Goal: Task Accomplishment & Management: Complete application form

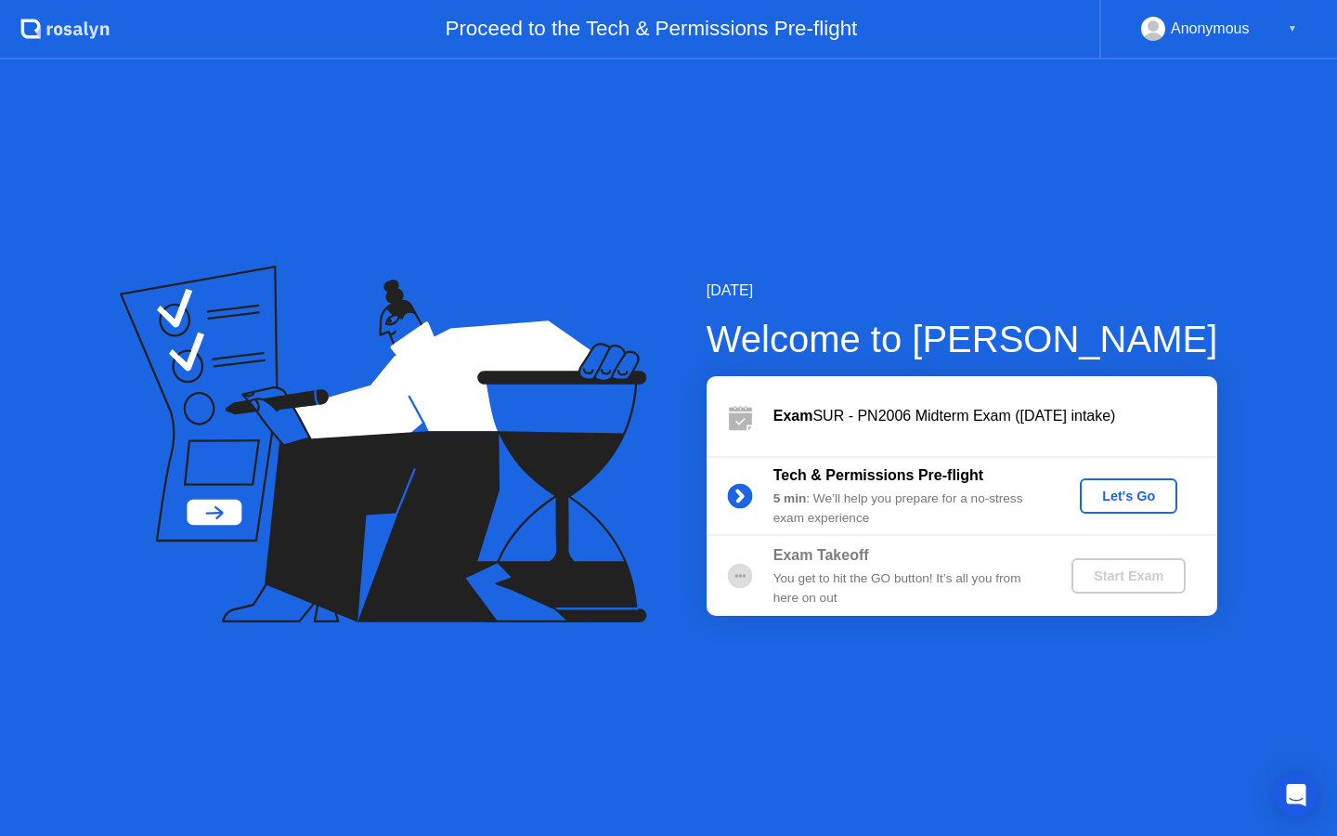
click at [1128, 500] on div "Let's Go" at bounding box center [1128, 495] width 83 height 15
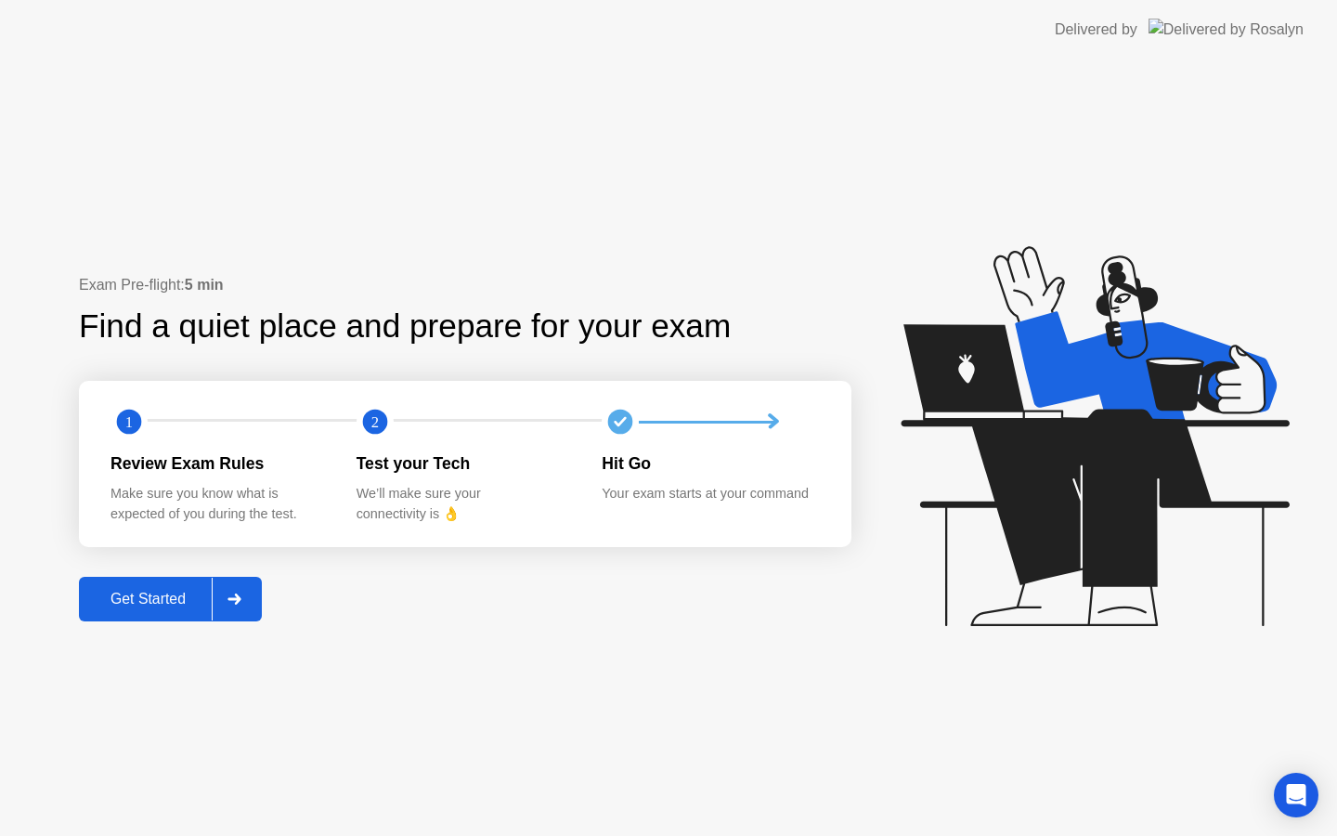
click at [157, 592] on div "Get Started" at bounding box center [147, 599] width 127 height 17
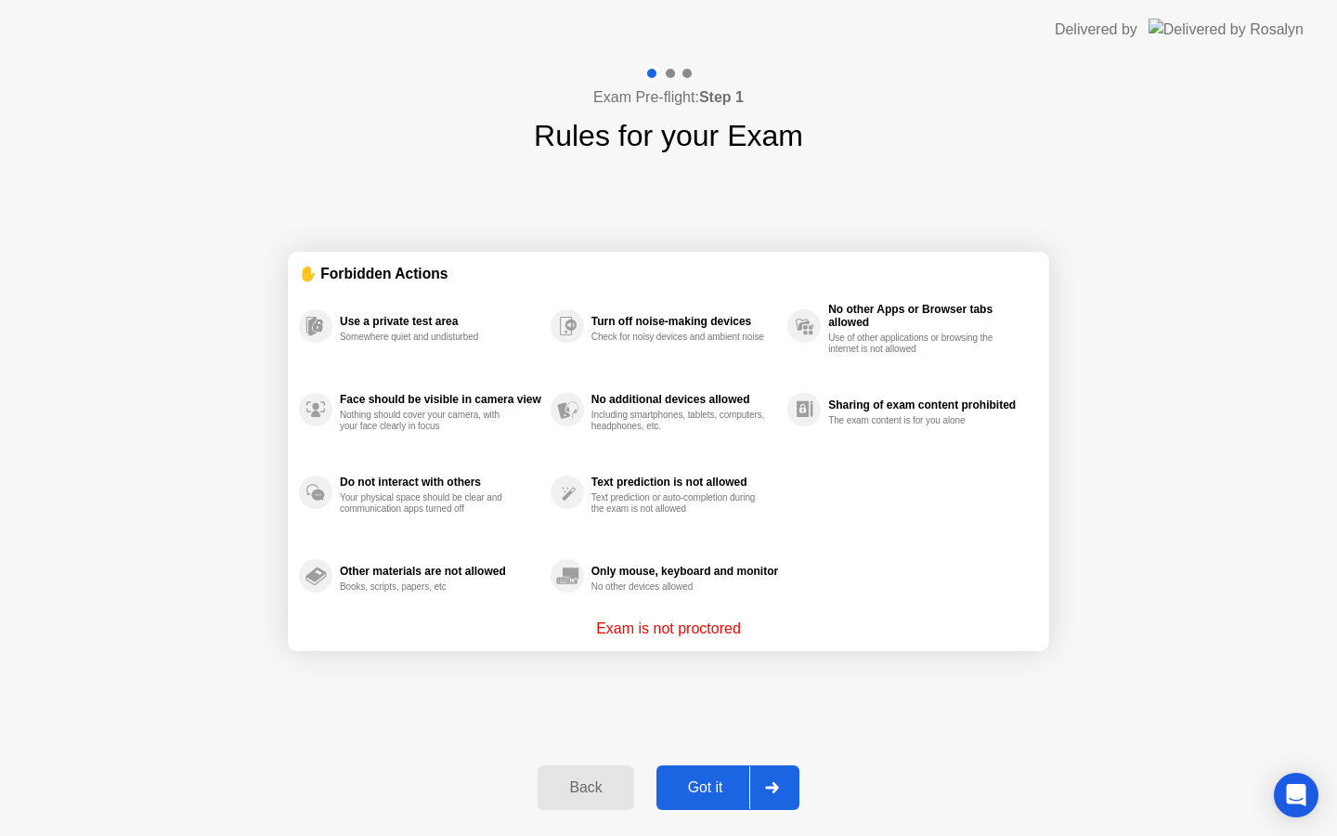
click at [699, 787] on div "Got it" at bounding box center [705, 787] width 87 height 17
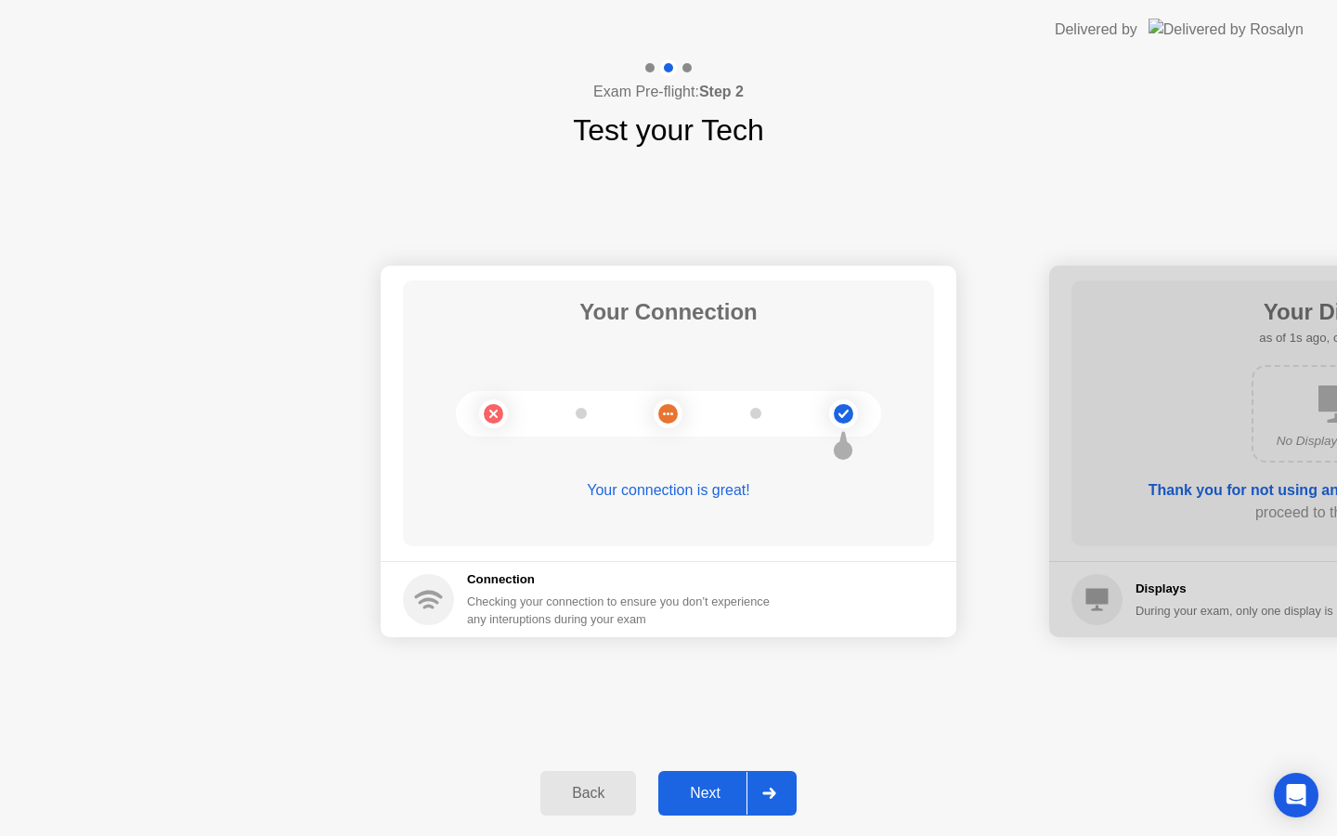
click at [718, 789] on div "Next" at bounding box center [705, 793] width 83 height 17
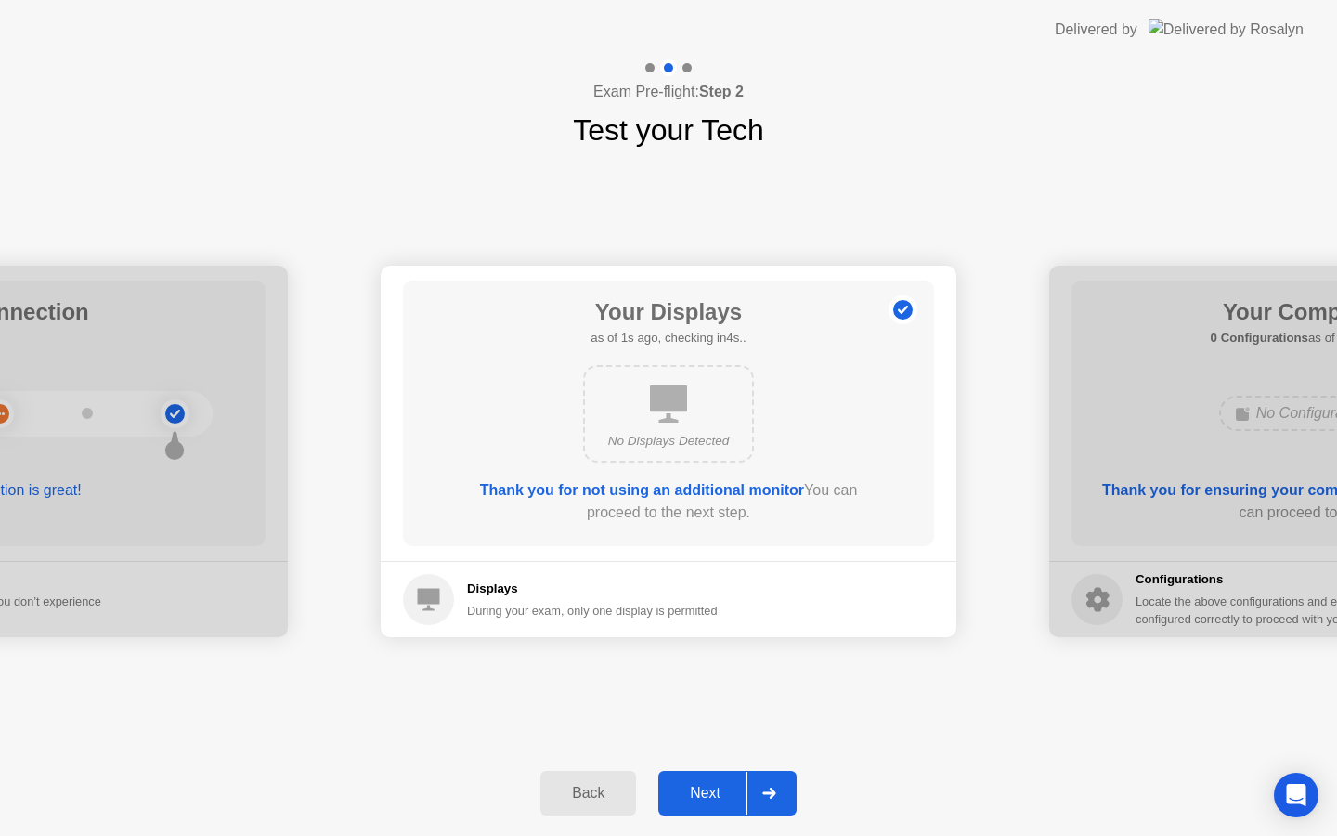
click at [718, 789] on div "Next" at bounding box center [705, 793] width 83 height 17
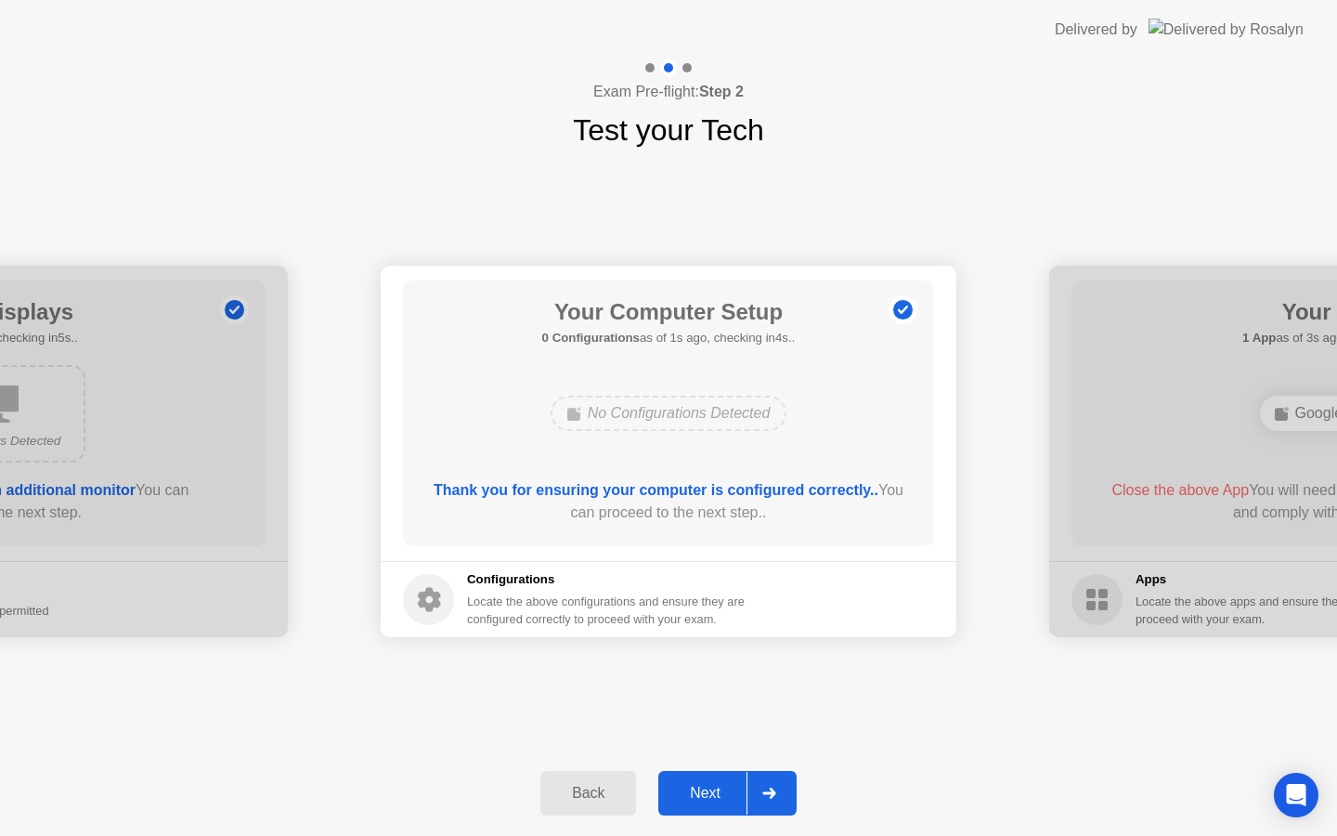
click at [718, 790] on div "Next" at bounding box center [705, 793] width 83 height 17
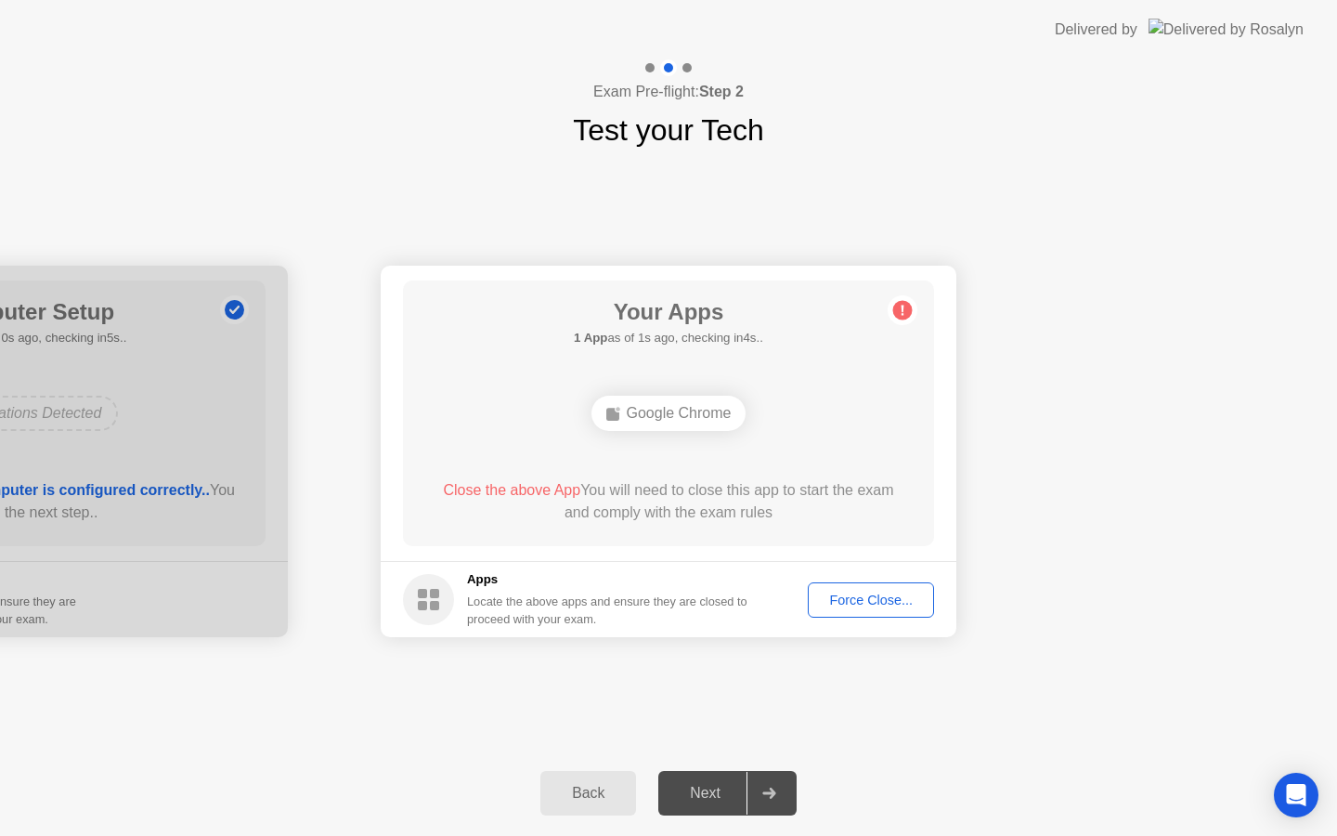
click at [843, 601] on div "Force Close..." at bounding box center [870, 599] width 113 height 15
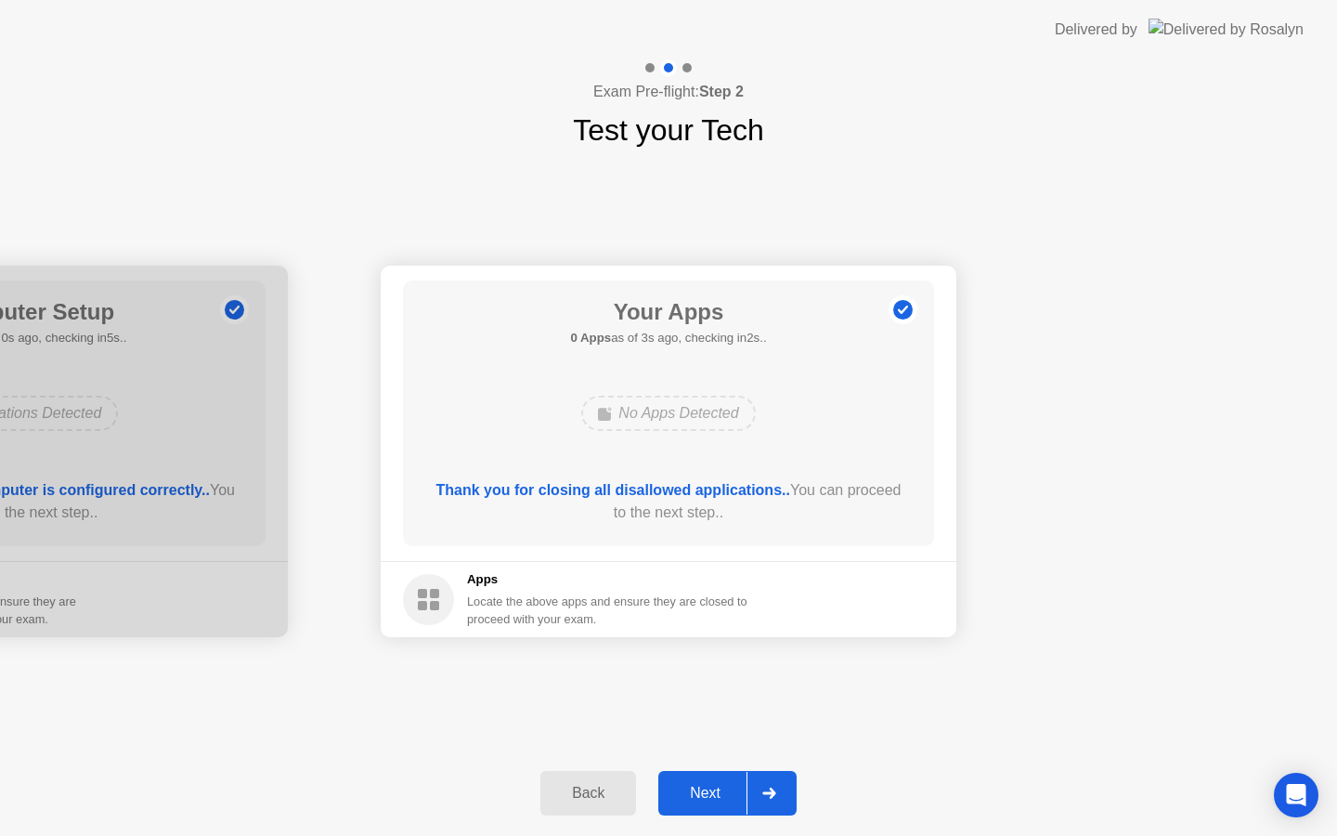
click at [721, 785] on div "Next" at bounding box center [705, 793] width 83 height 17
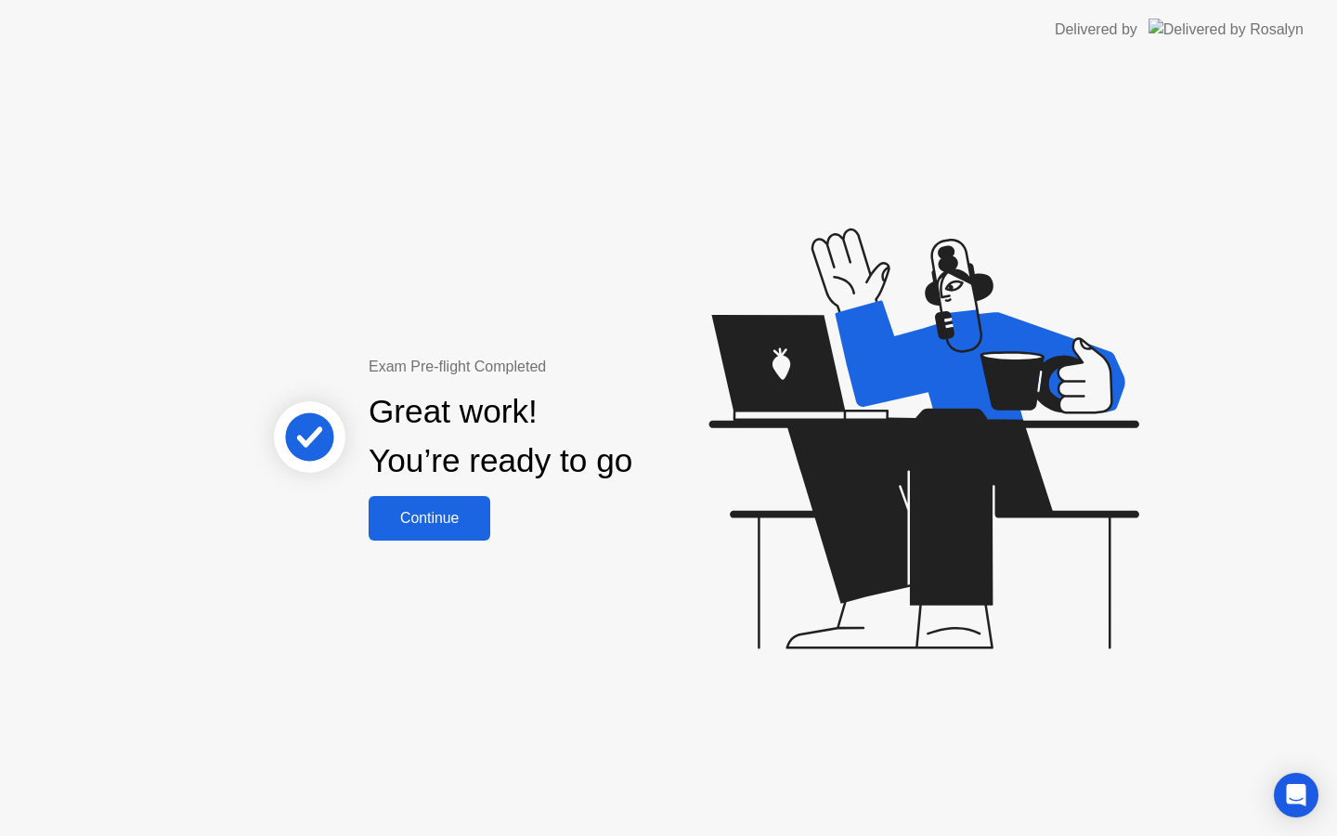
click at [435, 525] on div "Continue" at bounding box center [429, 518] width 110 height 17
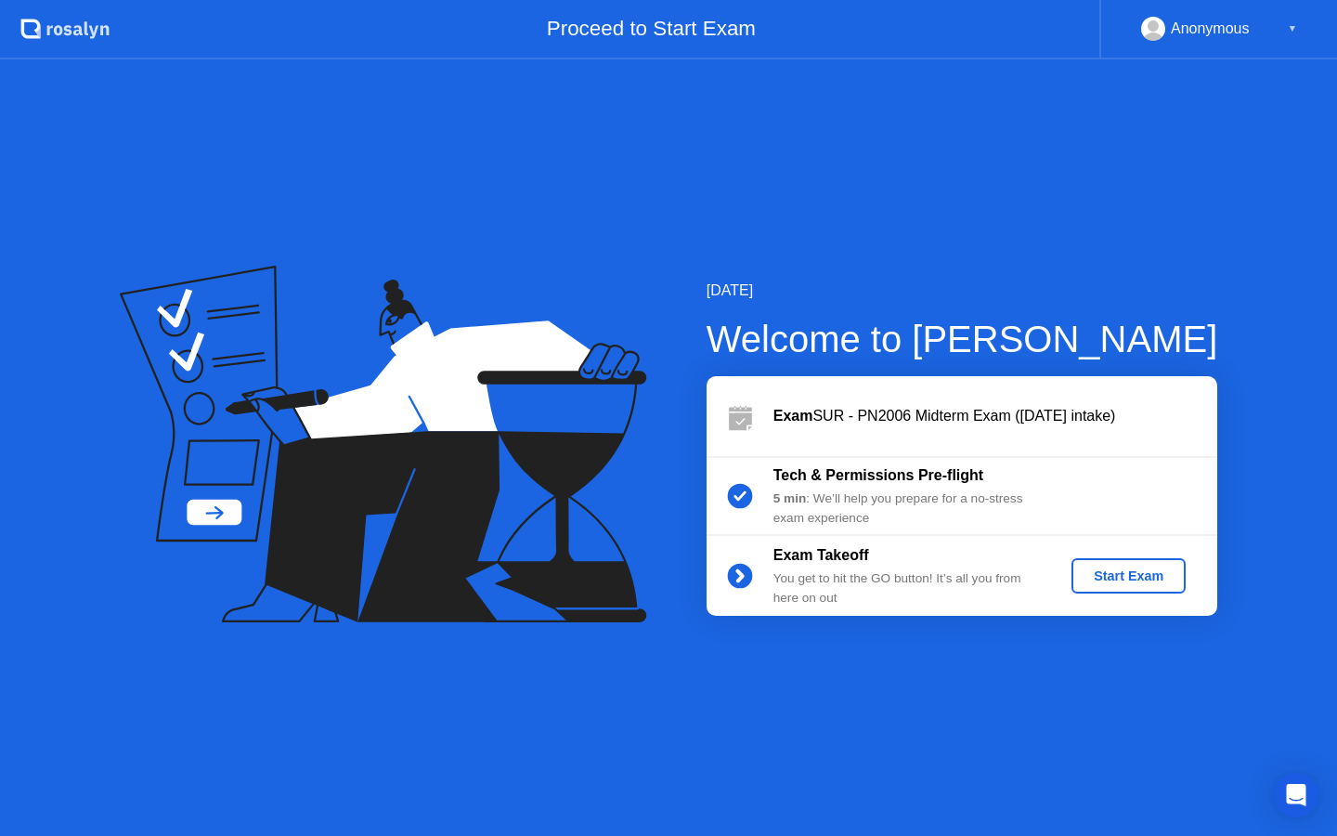
click at [1109, 571] on div "Start Exam" at bounding box center [1128, 575] width 99 height 15
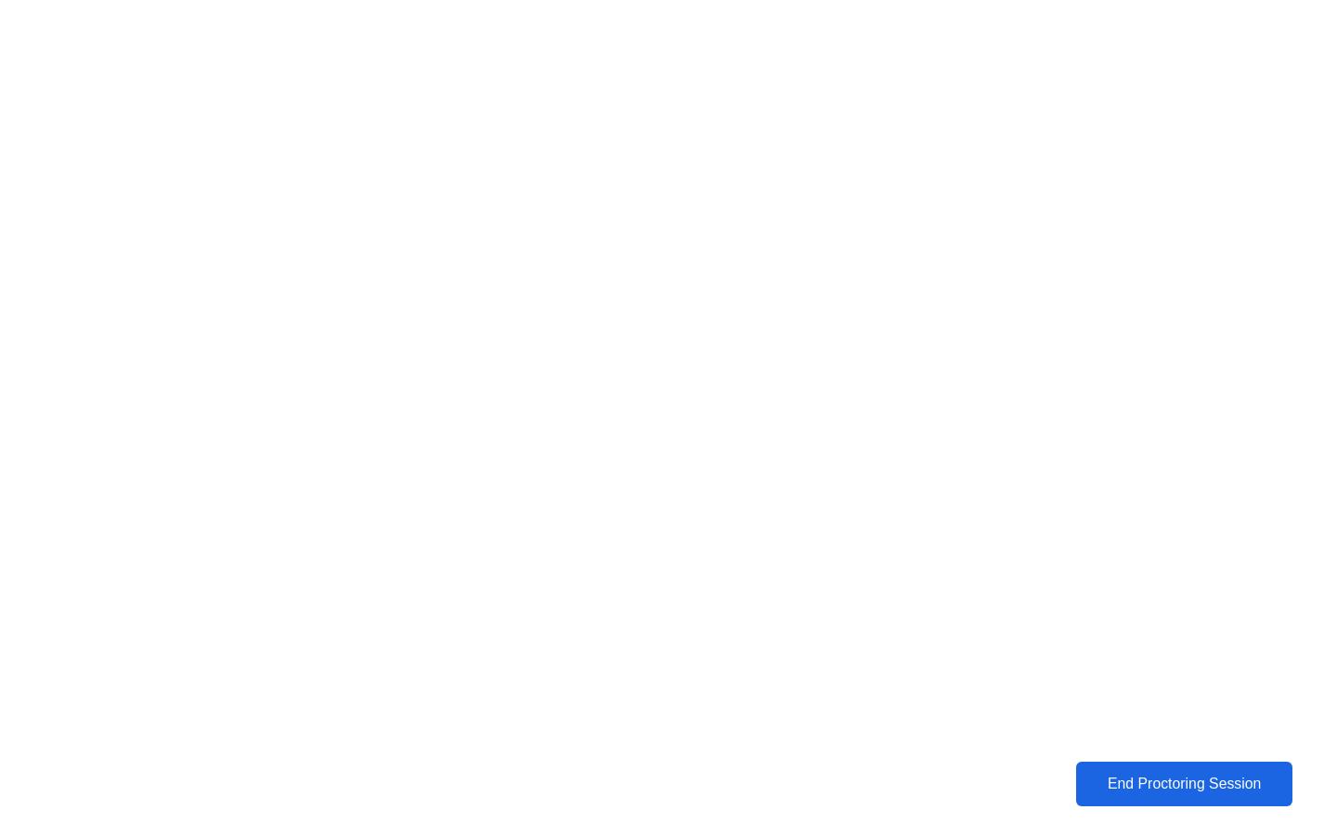
click at [1250, 786] on div "End Proctoring Session" at bounding box center [1184, 783] width 205 height 17
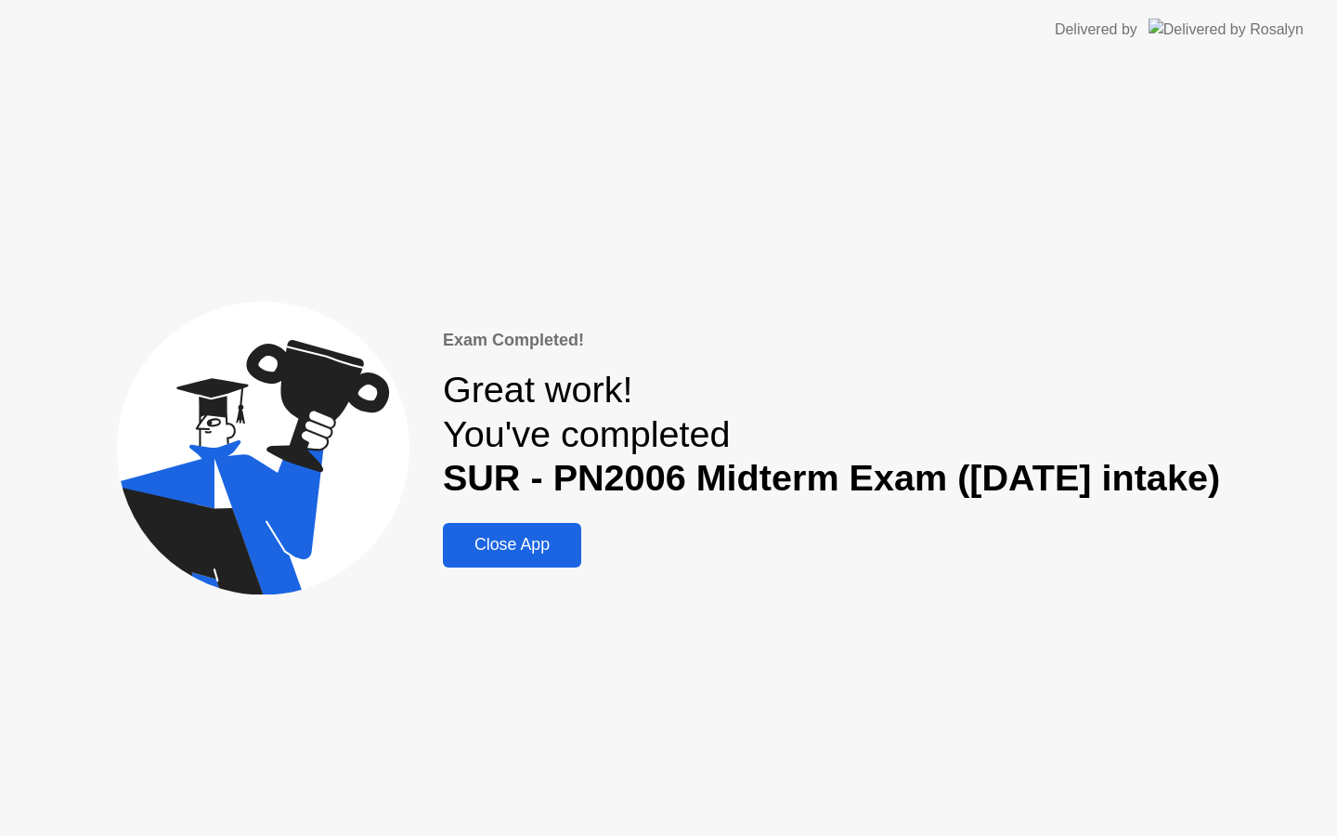
click at [505, 554] on div "Close App" at bounding box center [511, 544] width 127 height 19
